Goal: Entertainment & Leisure: Consume media (video, audio)

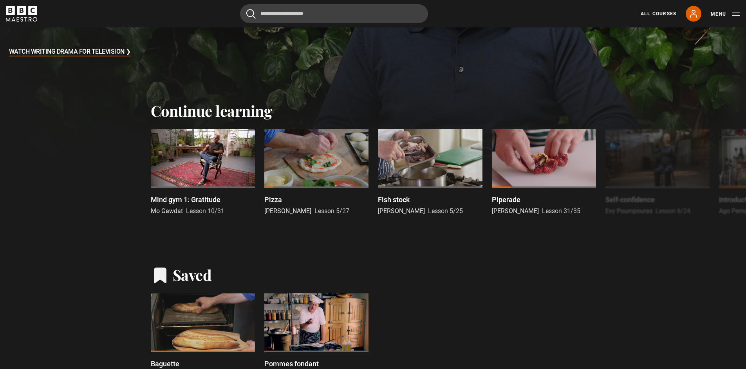
scroll to position [113, 0]
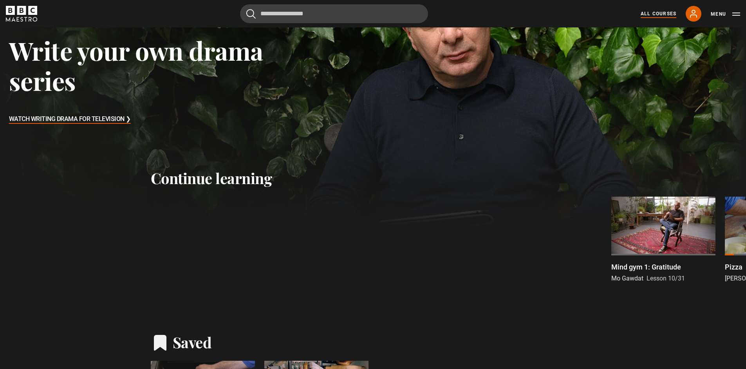
click at [670, 15] on link "All Courses" at bounding box center [658, 13] width 36 height 7
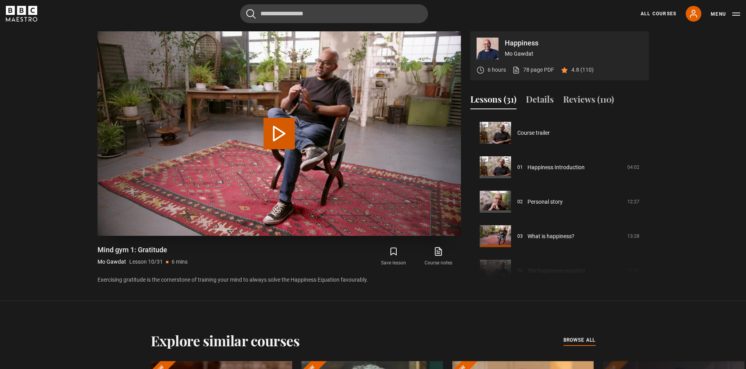
scroll to position [310, 0]
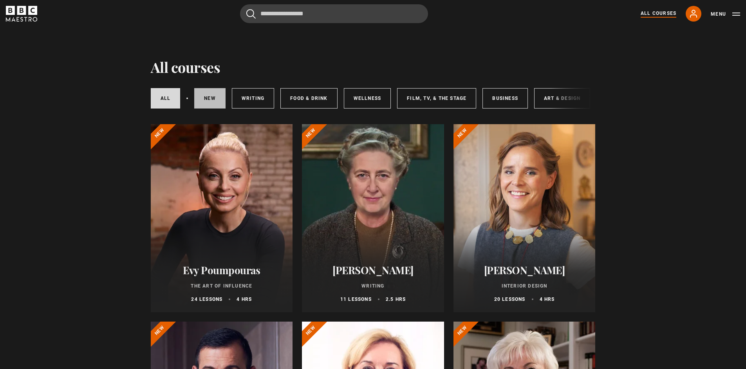
click at [218, 101] on link "New courses" at bounding box center [209, 98] width 31 height 20
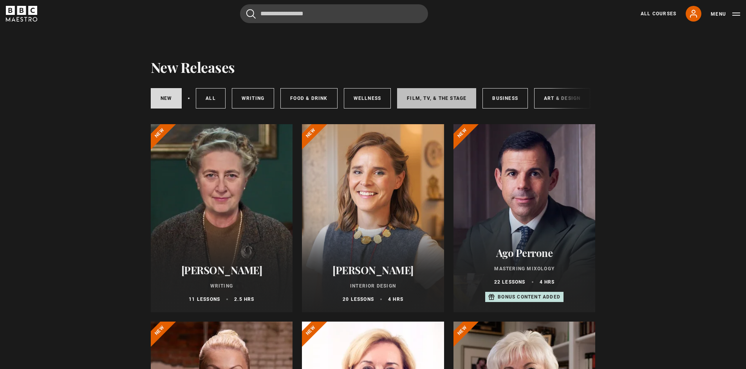
click at [438, 99] on link "Film, TV, & The Stage" at bounding box center [436, 98] width 79 height 20
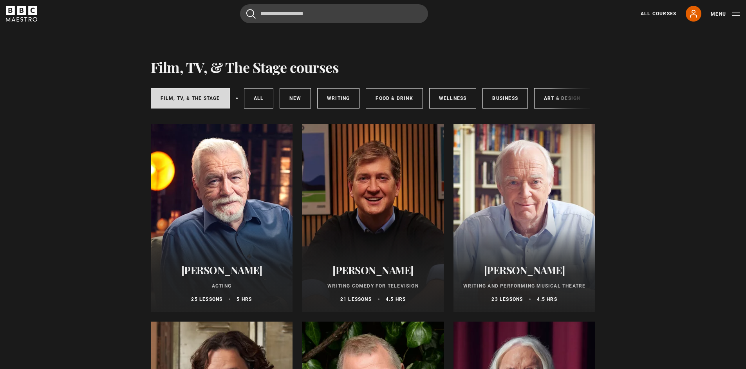
click at [567, 103] on div "Film, TV, & The Stage All courses New courses Writing Food & Drink Wellness Bus…" at bounding box center [373, 98] width 445 height 27
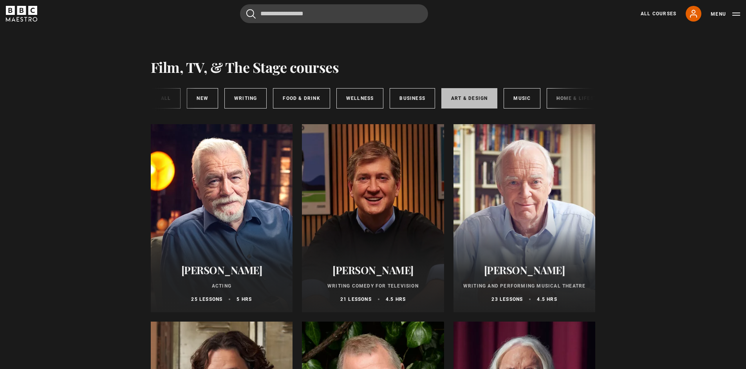
click at [479, 104] on link "Art & Design" at bounding box center [469, 98] width 56 height 20
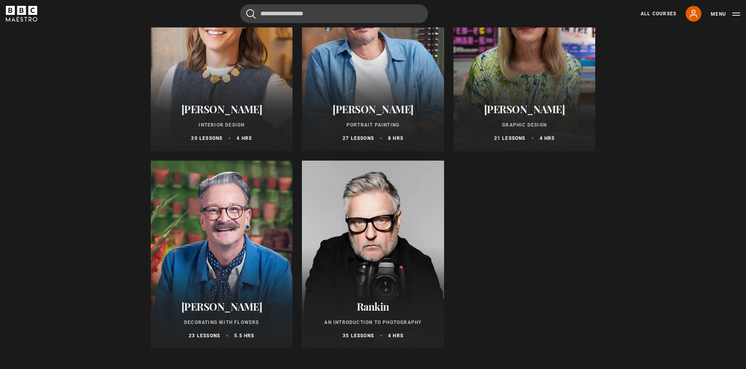
scroll to position [163, 0]
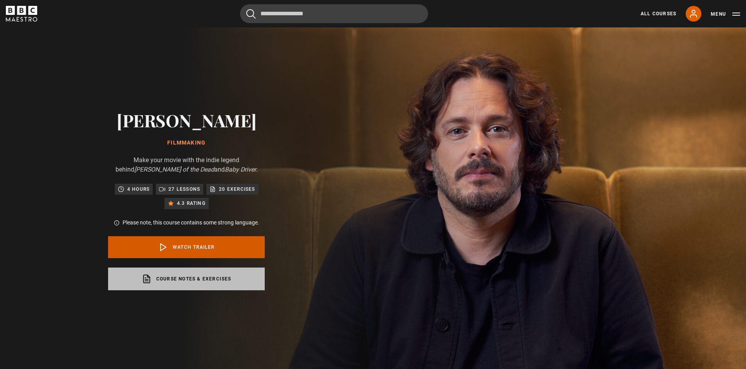
click at [204, 243] on link "Watch Trailer" at bounding box center [186, 247] width 157 height 22
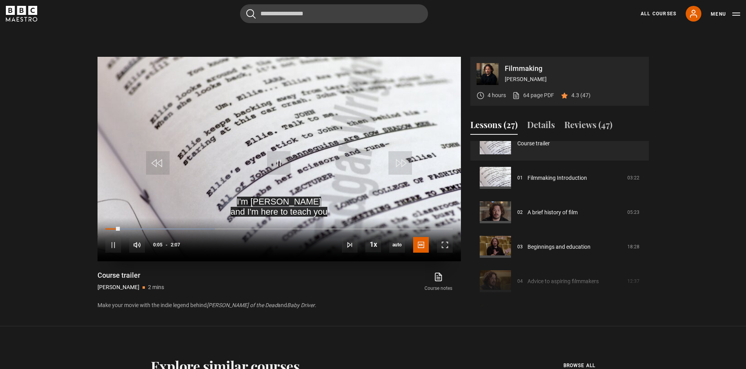
scroll to position [322, 0]
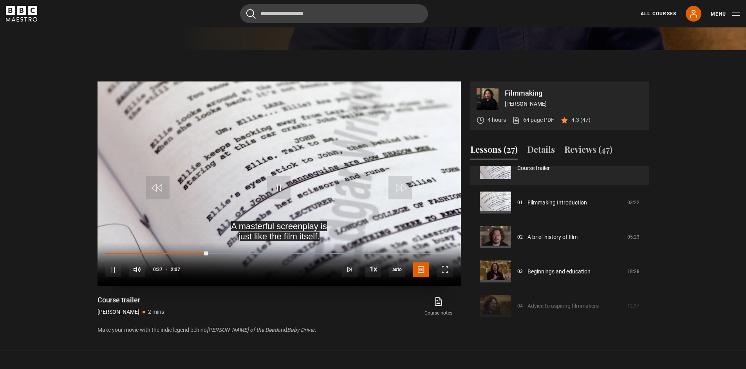
click at [331, 196] on video "Video Player" at bounding box center [278, 183] width 363 height 204
click at [282, 186] on span "Video Player" at bounding box center [278, 187] width 23 height 23
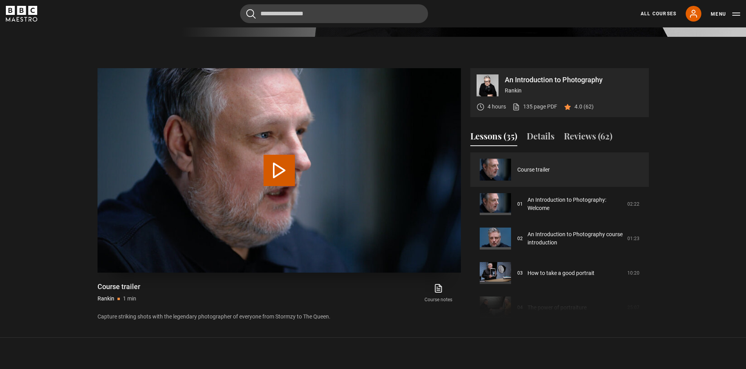
scroll to position [338, 0]
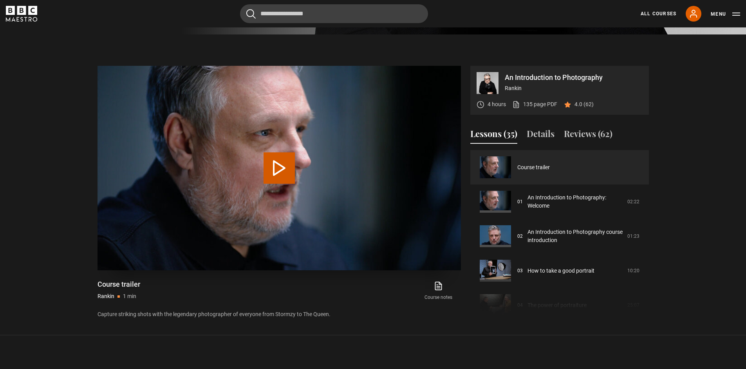
click at [252, 204] on video "Video Player" at bounding box center [278, 168] width 363 height 204
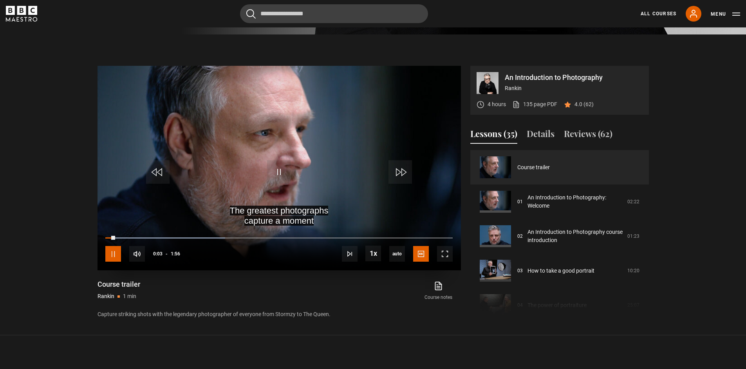
click at [111, 255] on span "Video Player" at bounding box center [113, 254] width 16 height 16
